Goal: Task Accomplishment & Management: Use online tool/utility

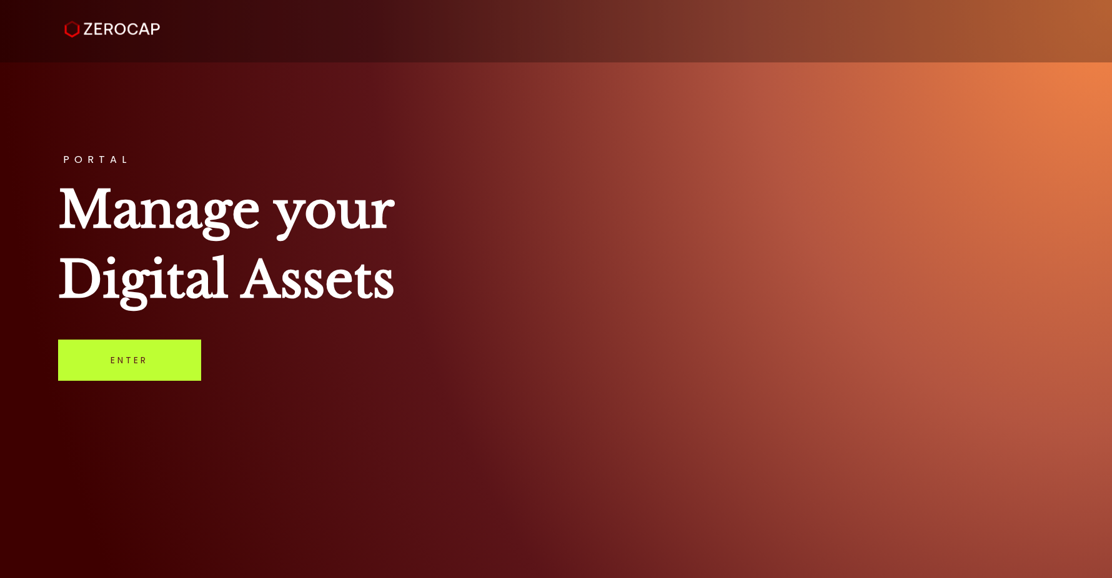
click at [166, 354] on link "Enter" at bounding box center [129, 360] width 143 height 41
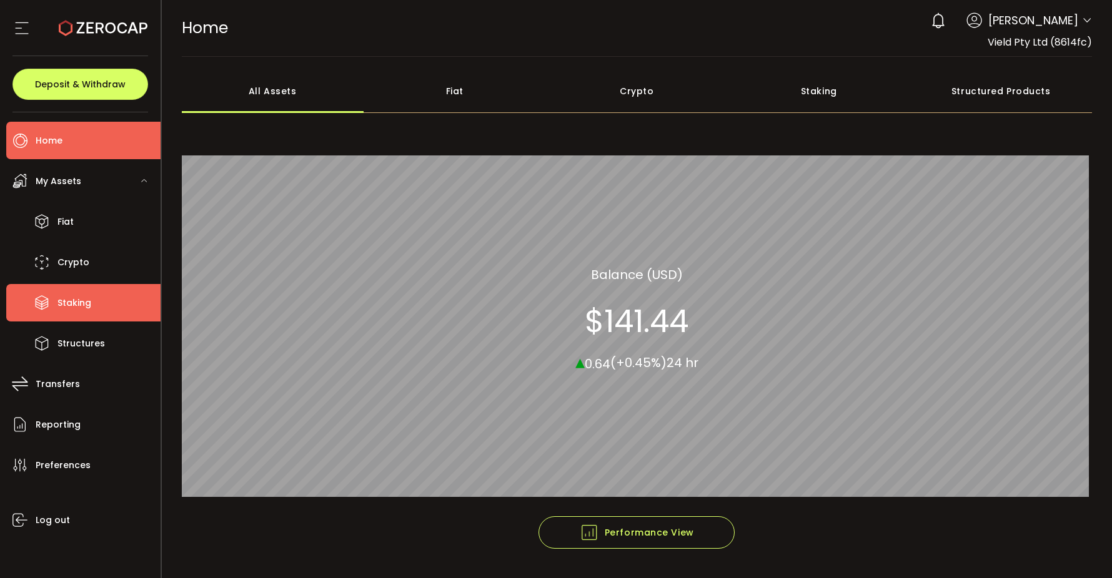
click at [124, 297] on li "Staking" at bounding box center [83, 302] width 154 height 37
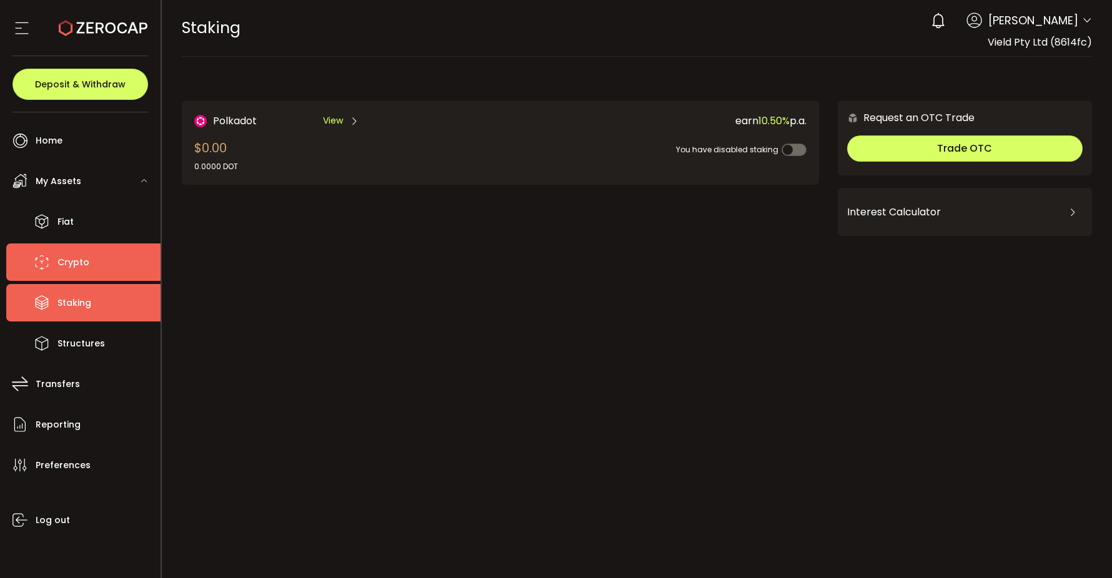
click at [112, 262] on li "Crypto" at bounding box center [83, 262] width 154 height 37
